Goal: Information Seeking & Learning: Learn about a topic

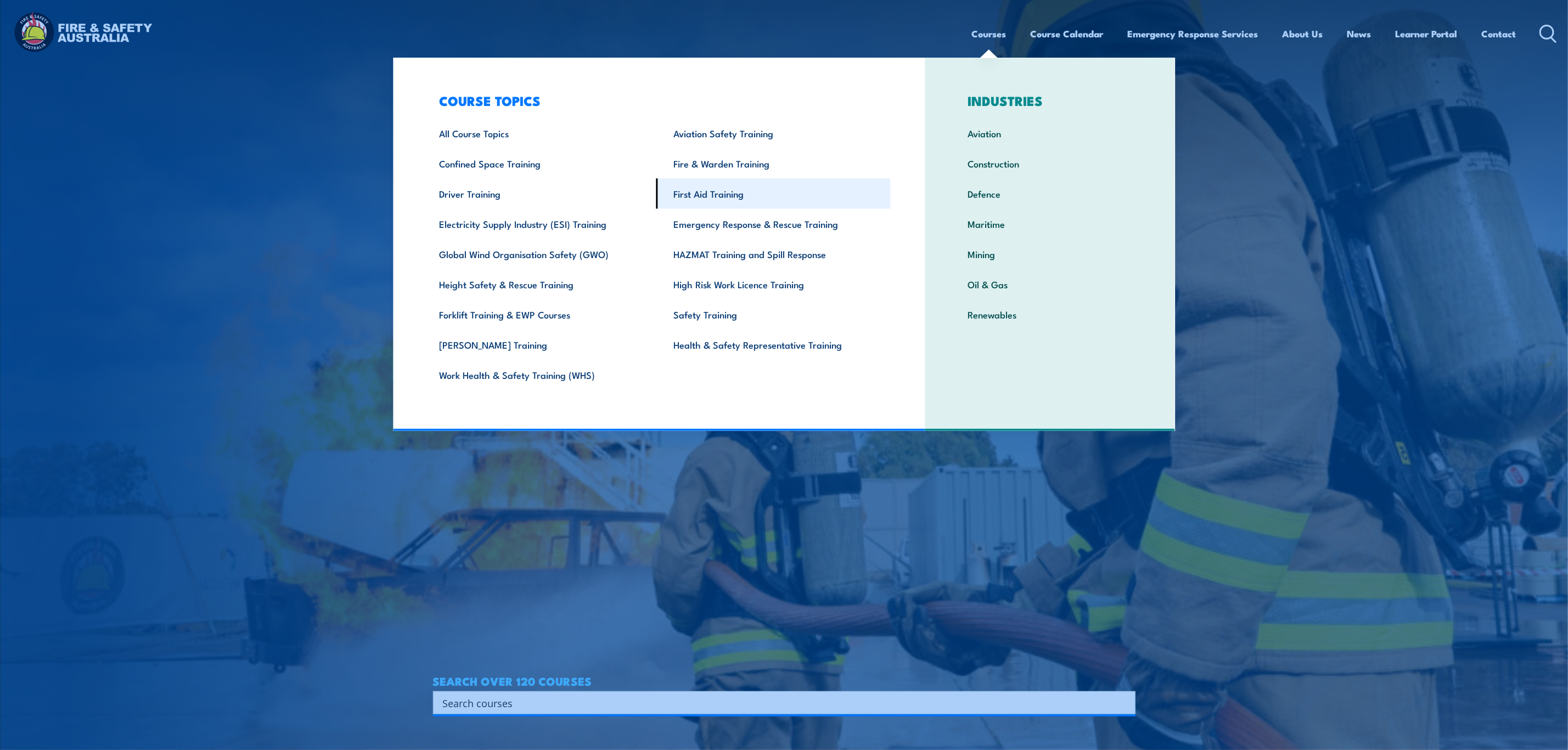
click at [763, 201] on link "First Aid Training" at bounding box center [774, 194] width 234 height 30
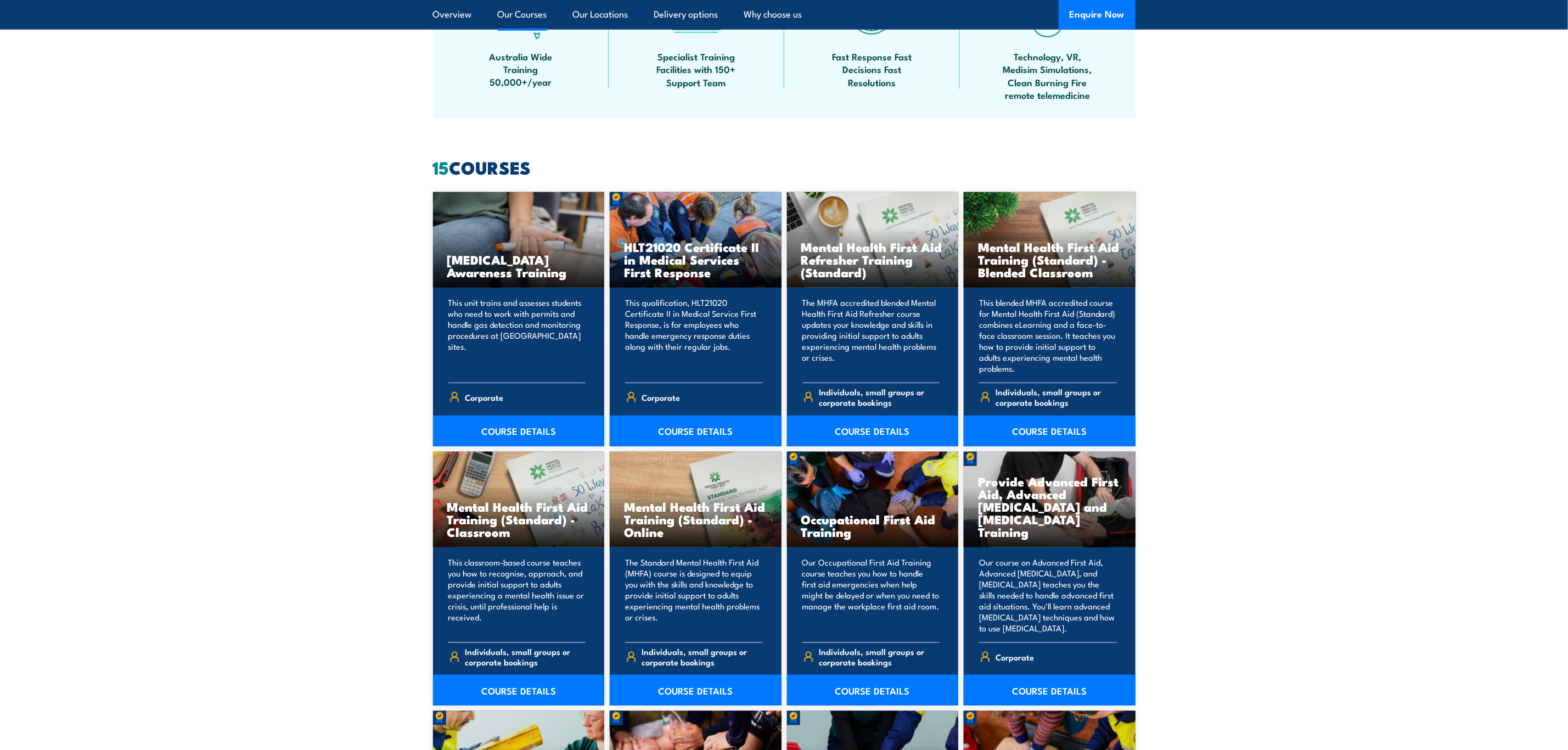
scroll to position [824, 0]
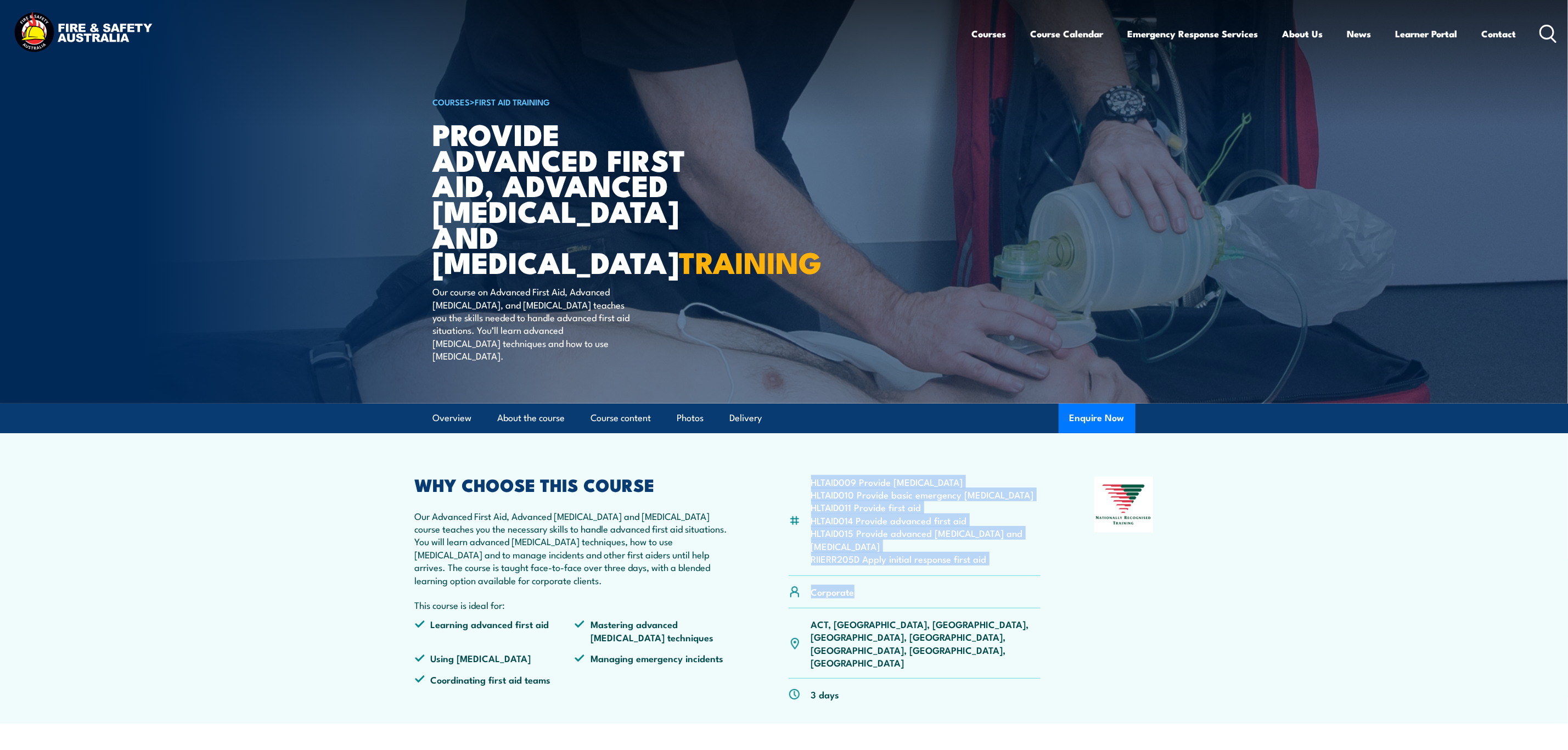
drag, startPoint x: 860, startPoint y: 610, endPoint x: 810, endPoint y: 485, distance: 134.6
click at [810, 485] on article "HLTAID009 Provide cardiopulmonary resuscitation HLTAID010 Provide basic emergen…" at bounding box center [784, 578] width 768 height 290
click at [854, 514] on li "HLTAID011 Provide first aid" at bounding box center [926, 507] width 230 height 12
drag, startPoint x: 993, startPoint y: 565, endPoint x: 789, endPoint y: 486, distance: 218.8
click at [789, 486] on article "HLTAID009 Provide cardiopulmonary resuscitation HLTAID010 Provide basic emergen…" at bounding box center [784, 578] width 768 height 290
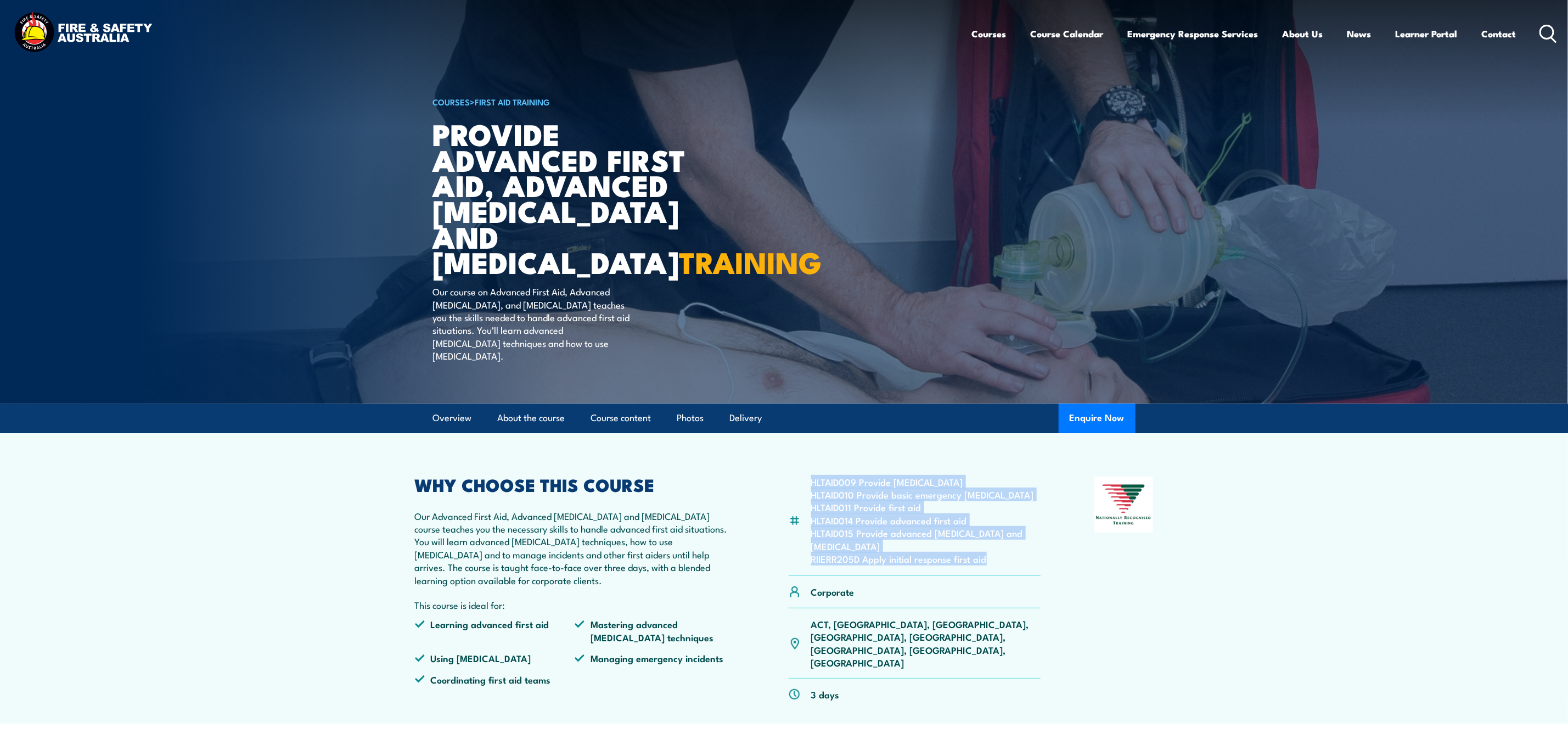
click at [849, 473] on article "HLTAID009 Provide cardiopulmonary resuscitation HLTAID010 Provide basic emergen…" at bounding box center [784, 578] width 768 height 290
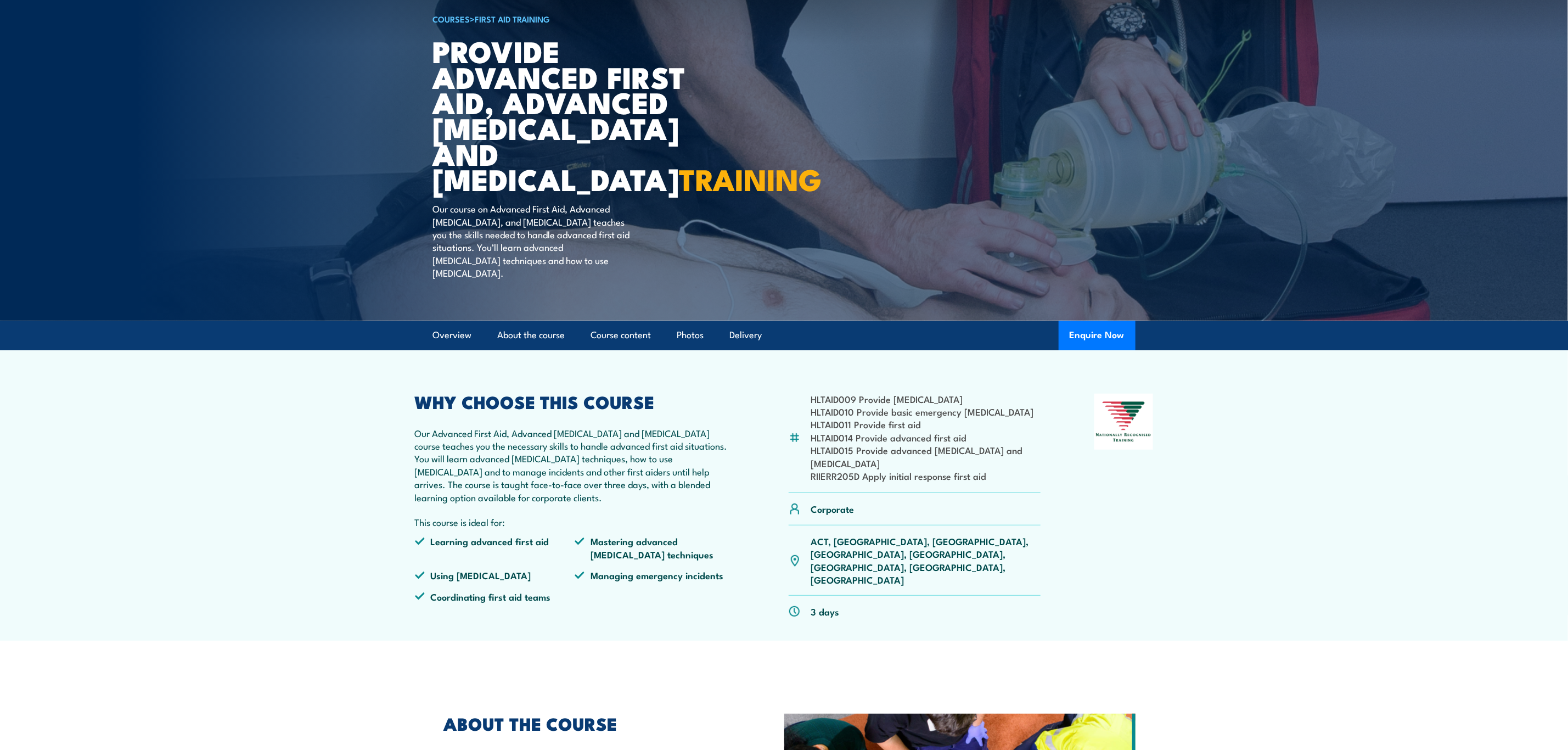
scroll to position [165, 0]
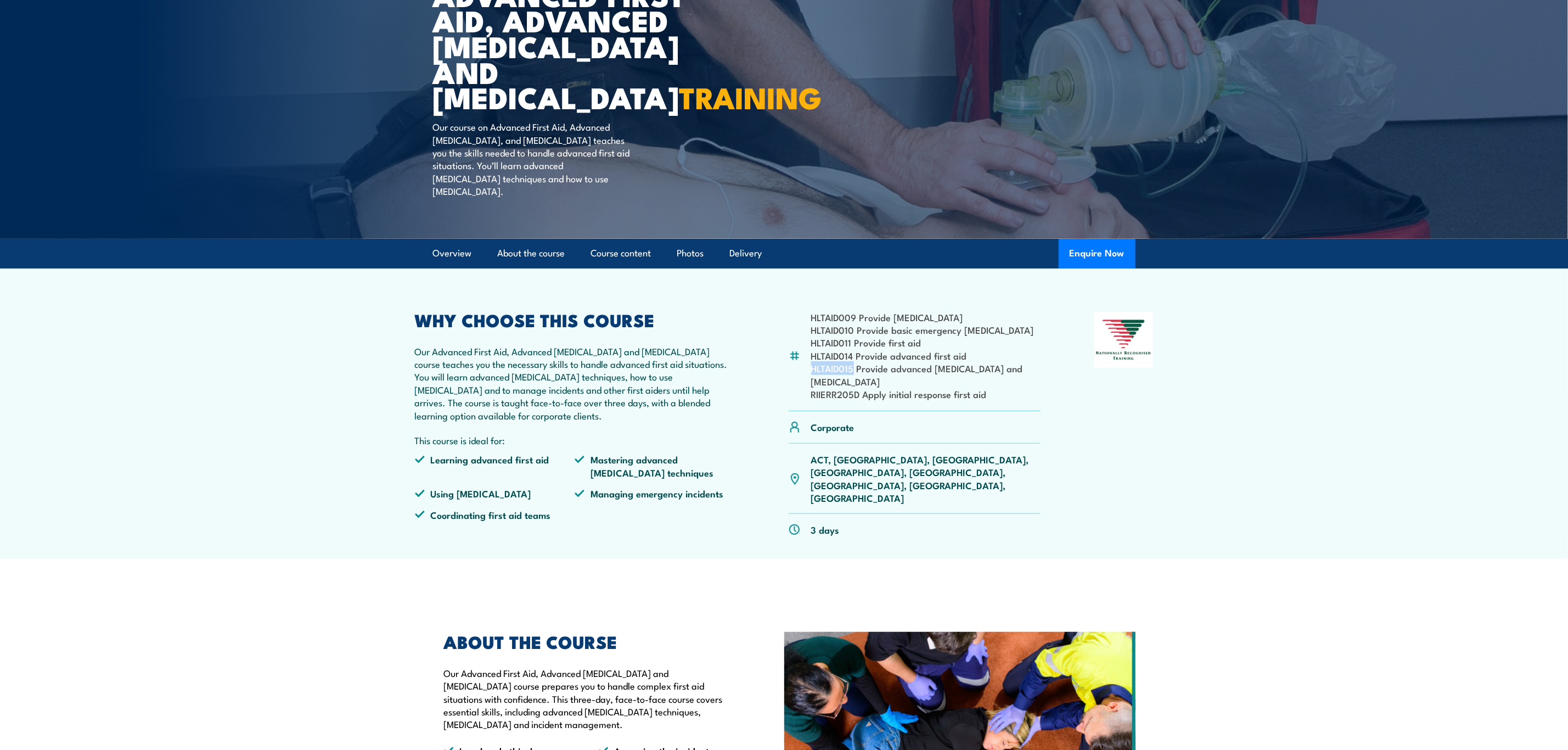
drag, startPoint x: 808, startPoint y: 383, endPoint x: 854, endPoint y: 382, distance: 46.0
click at [854, 382] on div "HLTAID009 Provide cardiopulmonary resuscitation HLTAID010 Provide basic emergen…" at bounding box center [915, 362] width 252 height 100
copy li "HLTAID015"
